Goal: Find specific page/section: Find specific page/section

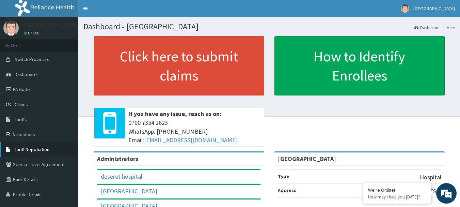
click at [37, 149] on span "Tariff Negotiation" at bounding box center [32, 149] width 35 height 6
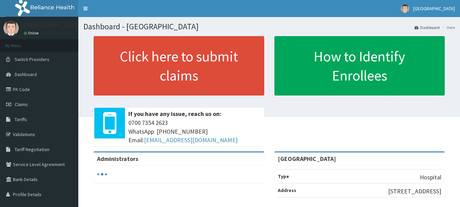
click at [26, 134] on link "Validations" at bounding box center [39, 134] width 78 height 15
